Goal: Transaction & Acquisition: Purchase product/service

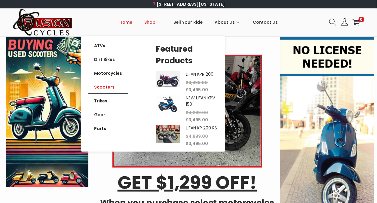
click at [107, 86] on link "Scooters" at bounding box center [108, 87] width 40 height 14
click at [107, 90] on link "Scooters" at bounding box center [108, 87] width 40 height 14
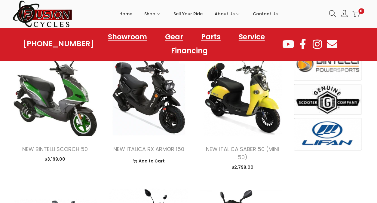
scroll to position [451, 0]
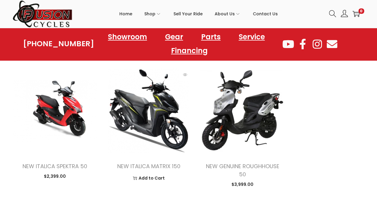
click at [131, 89] on img at bounding box center [148, 110] width 85 height 85
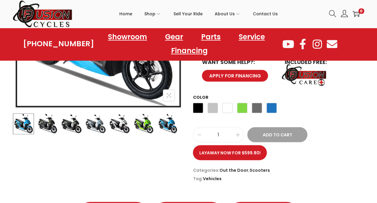
scroll to position [120, 0]
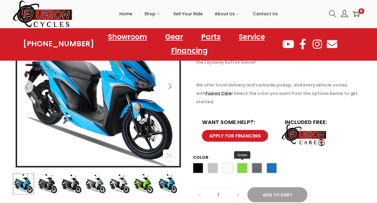
click at [237, 163] on span "Green" at bounding box center [242, 168] width 10 height 10
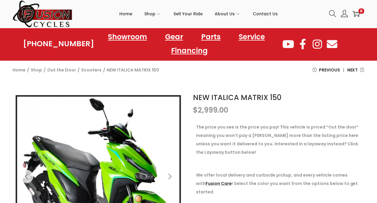
scroll to position [90, 0]
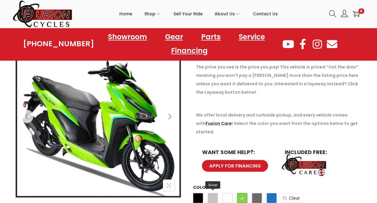
click at [209, 193] on span "Silver" at bounding box center [213, 198] width 10 height 10
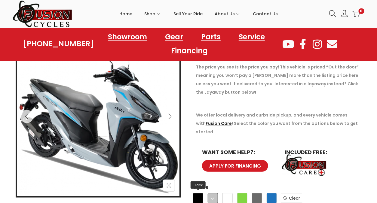
click at [202, 193] on span "Black" at bounding box center [198, 198] width 10 height 10
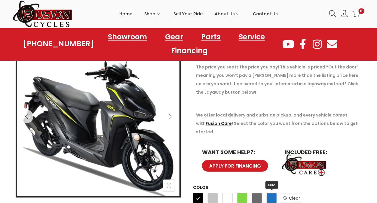
click at [271, 193] on span "Blue" at bounding box center [271, 198] width 10 height 10
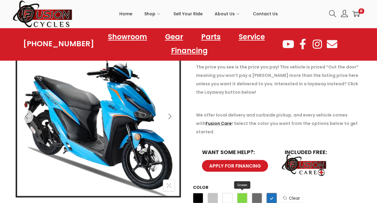
click at [245, 193] on span "Green" at bounding box center [242, 198] width 10 height 10
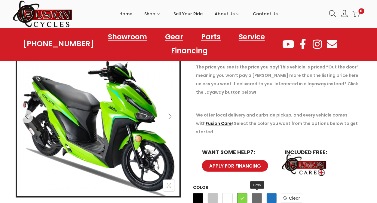
click at [255, 193] on span "Gray" at bounding box center [257, 198] width 10 height 10
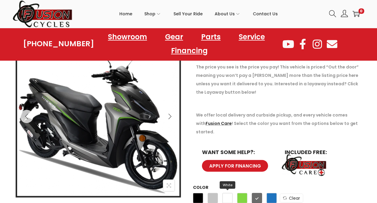
click at [229, 193] on span "White" at bounding box center [227, 198] width 10 height 10
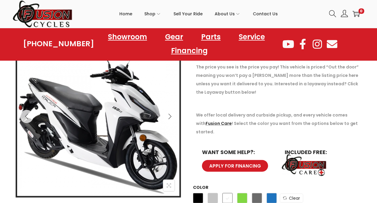
click at [220, 192] on div "Black Silver White Green Gray Blue" at bounding box center [235, 200] width 84 height 16
click at [210, 193] on span "Silver" at bounding box center [213, 198] width 10 height 10
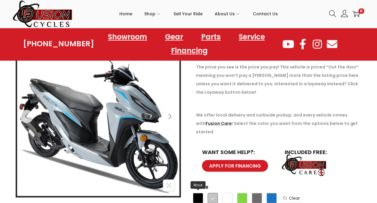
click at [202, 193] on span "Black" at bounding box center [198, 198] width 10 height 10
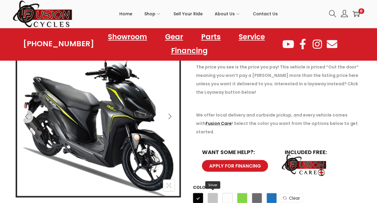
click at [212, 193] on span "Silver" at bounding box center [213, 198] width 10 height 10
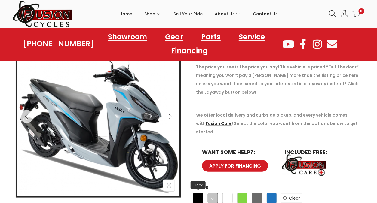
click at [198, 193] on span "Black" at bounding box center [198, 198] width 10 height 10
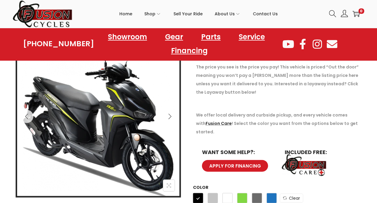
click at [221, 192] on div "Black Silver White Green Gray Blue" at bounding box center [235, 200] width 84 height 16
click at [287, 194] on link "Clear" at bounding box center [291, 198] width 23 height 9
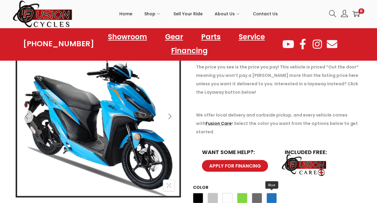
click at [268, 193] on span "Blue" at bounding box center [271, 198] width 10 height 10
click at [255, 193] on span "Gray" at bounding box center [257, 198] width 10 height 10
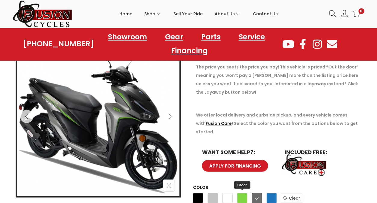
click at [242, 193] on span "Green" at bounding box center [242, 198] width 10 height 10
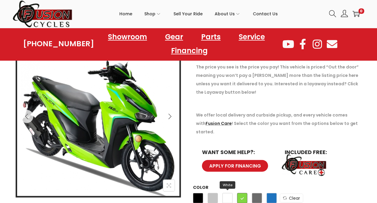
drag, startPoint x: 214, startPoint y: 189, endPoint x: 228, endPoint y: 189, distance: 14.4
click at [214, 193] on span "Silver" at bounding box center [213, 198] width 10 height 10
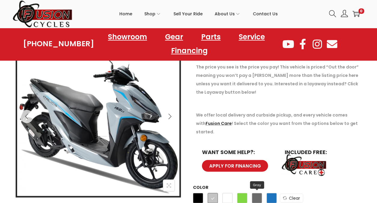
click at [259, 193] on span "Gray" at bounding box center [257, 198] width 10 height 10
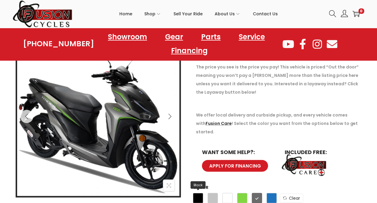
click at [196, 193] on span "Black" at bounding box center [198, 198] width 10 height 10
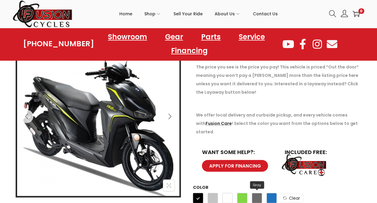
click at [257, 193] on span "Gray" at bounding box center [257, 198] width 10 height 10
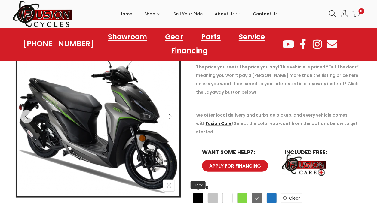
click at [200, 193] on span "Black" at bounding box center [198, 198] width 10 height 10
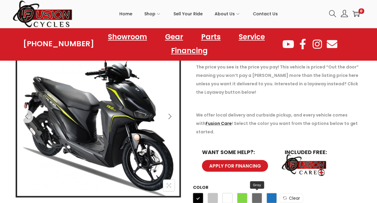
click at [260, 193] on span "Gray" at bounding box center [257, 198] width 10 height 10
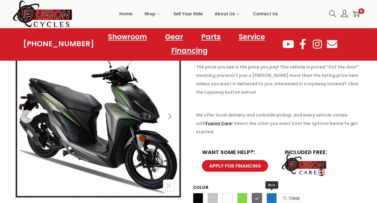
click at [273, 193] on span "Blue" at bounding box center [271, 198] width 10 height 10
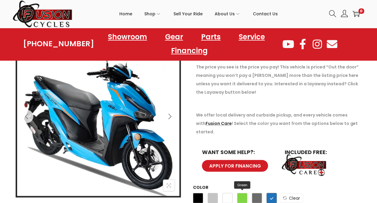
scroll to position [150, 0]
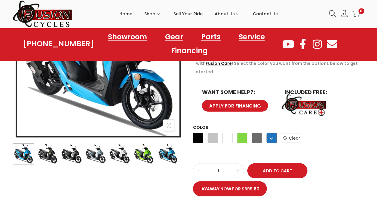
click at [101, 160] on img at bounding box center [95, 154] width 21 height 21
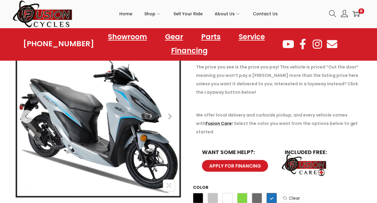
scroll to position [120, 0]
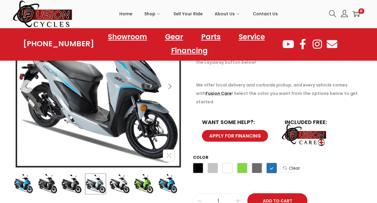
click at [221, 162] on div "Black Silver White Green Gray Blue" at bounding box center [235, 170] width 84 height 16
click at [224, 163] on span "White" at bounding box center [227, 168] width 10 height 10
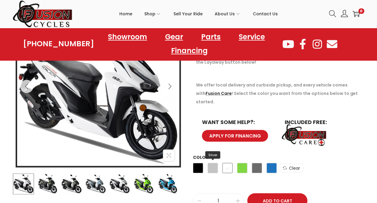
click at [214, 163] on span "Silver" at bounding box center [213, 168] width 10 height 10
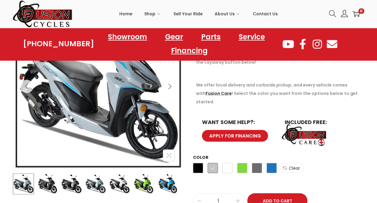
scroll to position [90, 0]
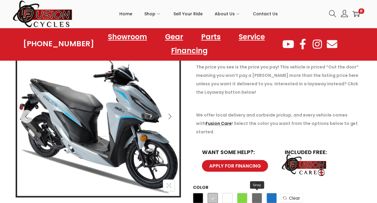
click at [258, 193] on span "Gray" at bounding box center [257, 198] width 10 height 10
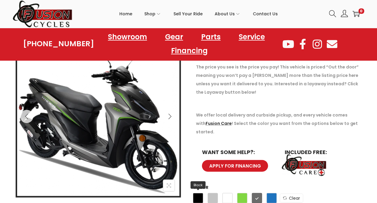
click at [195, 193] on span "Black" at bounding box center [198, 198] width 10 height 10
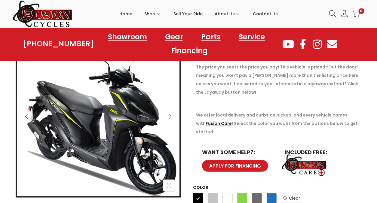
click at [89, 90] on img at bounding box center [98, 119] width 168 height 168
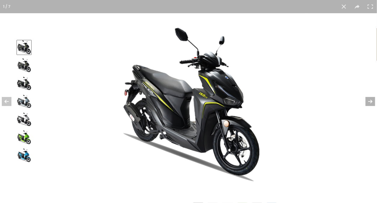
click at [373, 105] on button at bounding box center [366, 102] width 21 height 30
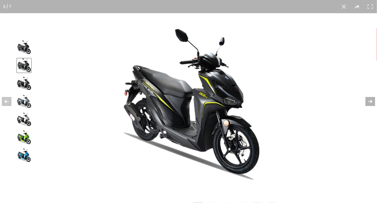
click at [372, 105] on button at bounding box center [366, 102] width 21 height 30
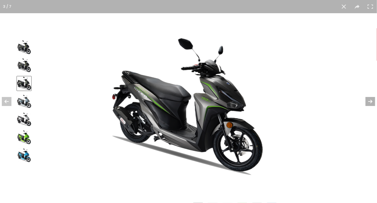
click at [371, 106] on button at bounding box center [366, 102] width 21 height 30
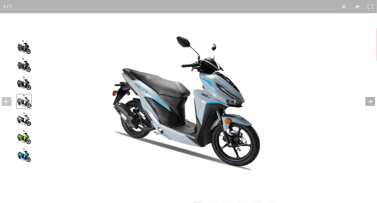
click at [371, 106] on button at bounding box center [366, 102] width 21 height 30
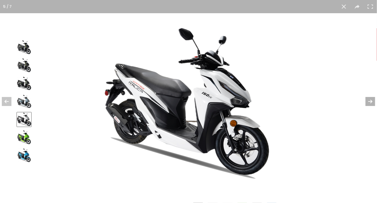
click at [370, 106] on button at bounding box center [366, 102] width 21 height 30
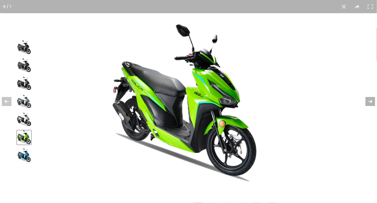
click at [369, 106] on button at bounding box center [366, 102] width 21 height 30
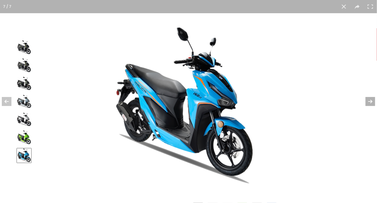
click at [369, 106] on button at bounding box center [366, 102] width 21 height 30
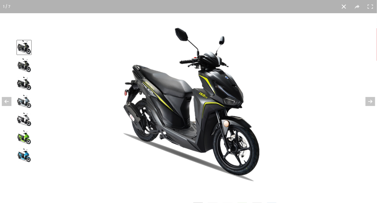
click at [24, 84] on img at bounding box center [24, 83] width 14 height 14
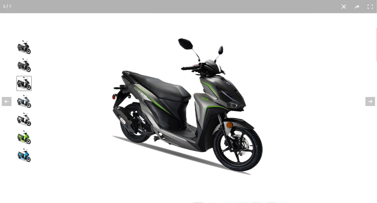
click at [20, 47] on img at bounding box center [24, 47] width 14 height 14
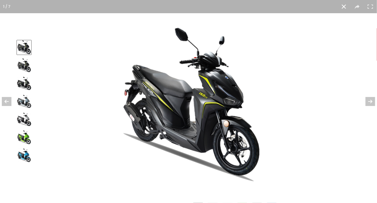
click at [29, 69] on img at bounding box center [24, 65] width 14 height 14
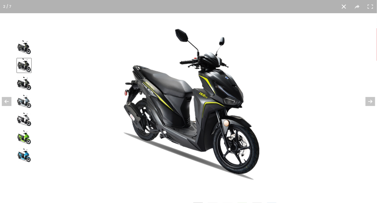
click at [30, 48] on img at bounding box center [24, 47] width 14 height 14
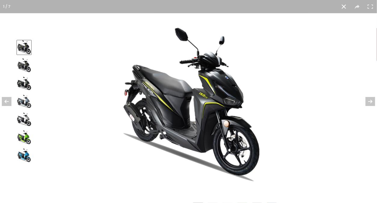
click at [29, 65] on img at bounding box center [24, 65] width 14 height 14
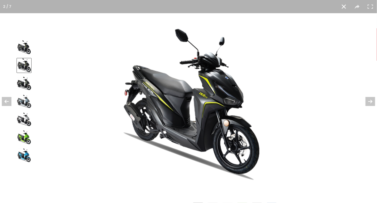
click at [344, 7] on button at bounding box center [343, 6] width 13 height 13
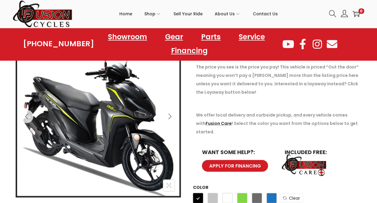
scroll to position [120, 0]
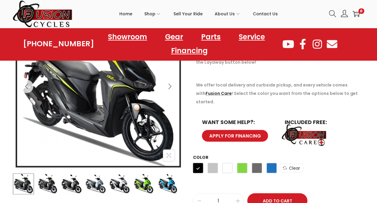
click at [242, 134] on span "APPLY FOR FINANCING" at bounding box center [235, 136] width 52 height 5
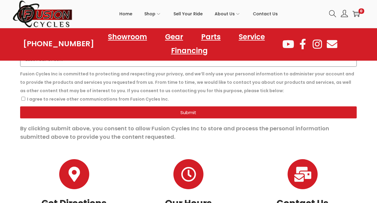
scroll to position [532, 0]
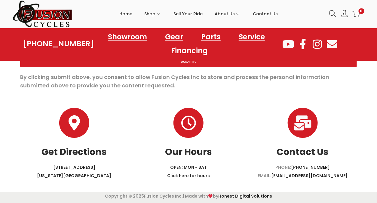
drag, startPoint x: 218, startPoint y: 130, endPoint x: 208, endPoint y: 134, distance: 10.7
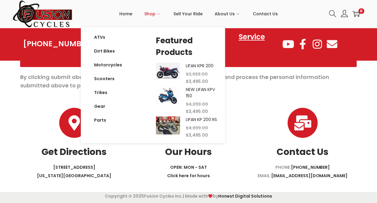
drag, startPoint x: 208, startPoint y: 134, endPoint x: 158, endPoint y: 2, distance: 141.0
click at [158, 2] on link "Shop" at bounding box center [153, 13] width 17 height 27
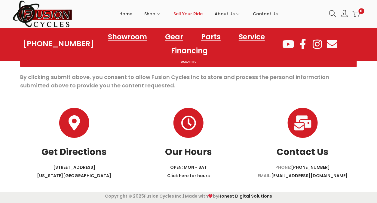
click at [201, 14] on span "Sell Your Ride" at bounding box center [188, 13] width 29 height 15
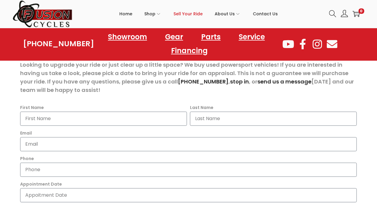
scroll to position [180, 0]
